Goal: Task Accomplishment & Management: Use online tool/utility

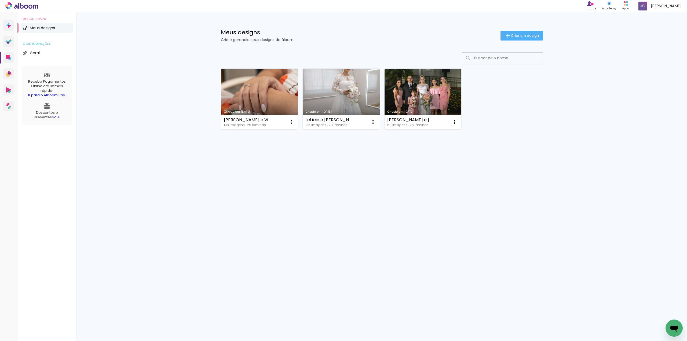
click at [269, 92] on link "Criado em [DATE]" at bounding box center [259, 99] width 77 height 61
click at [248, 87] on link "Criado em [DATE]" at bounding box center [259, 99] width 77 height 61
